Goal: Task Accomplishment & Management: Use online tool/utility

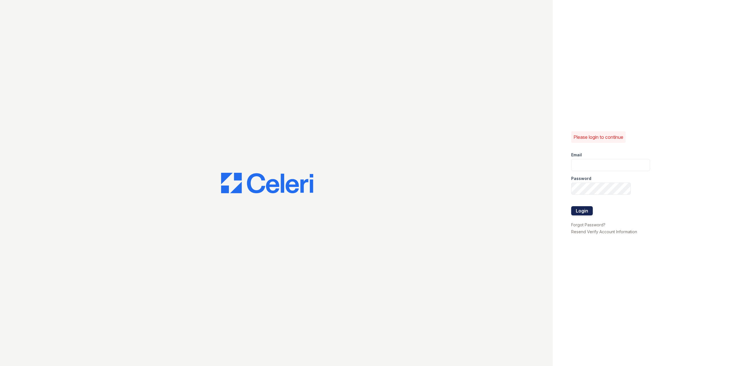
type input "connor.curtis@projectmanagementinc.net"
click at [585, 210] on button "Login" at bounding box center [582, 210] width 22 height 9
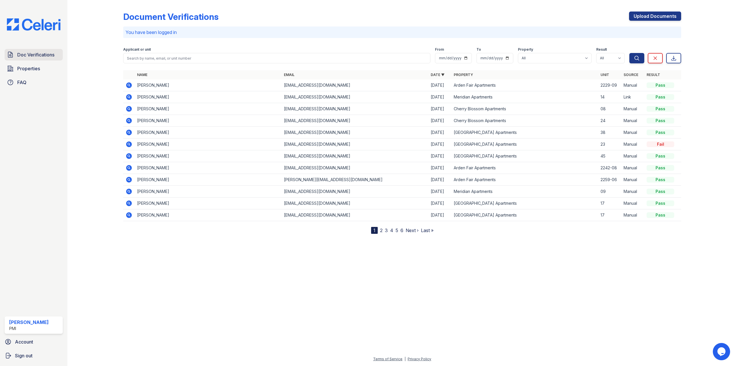
click at [33, 54] on span "Doc Verifications" at bounding box center [35, 54] width 37 height 7
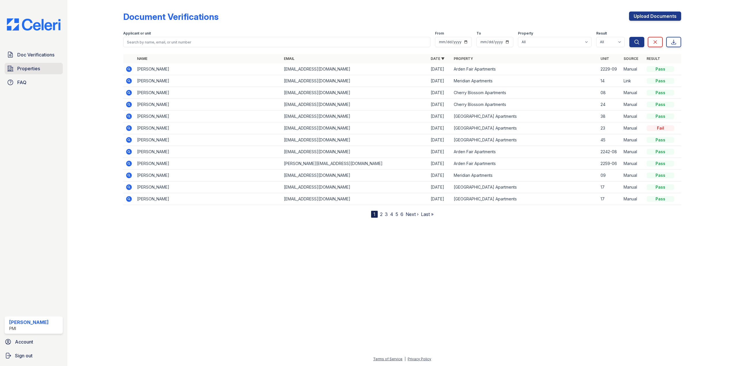
click at [37, 70] on span "Properties" at bounding box center [28, 68] width 23 height 7
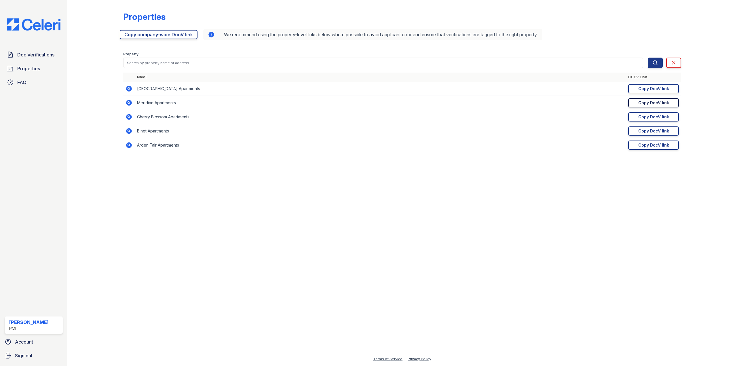
click at [654, 103] on div "Copy DocV link" at bounding box center [654, 103] width 31 height 6
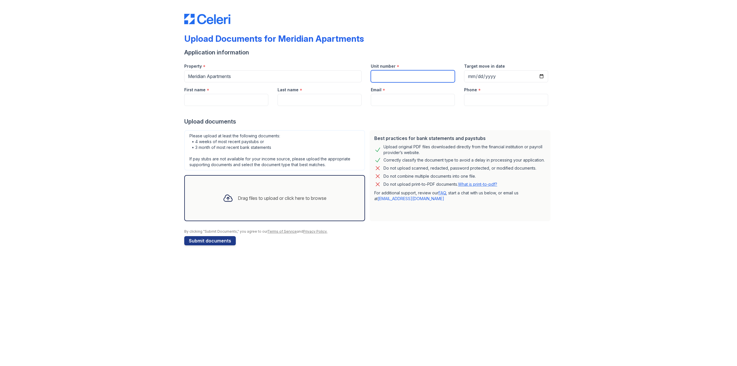
click at [414, 78] on input "Unit number" at bounding box center [413, 76] width 84 height 12
click at [644, 67] on div "Upload Documents for Meridian Apartments Application information Property * Mer…" at bounding box center [368, 128] width 719 height 257
